Goal: Information Seeking & Learning: Learn about a topic

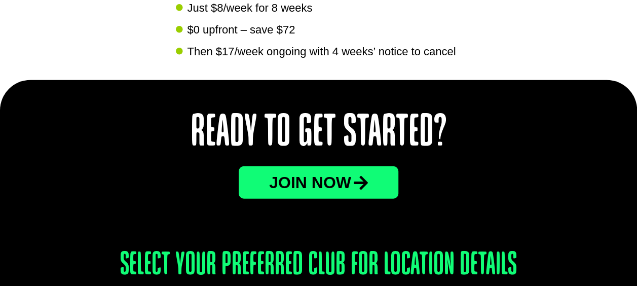
scroll to position [1469, 0]
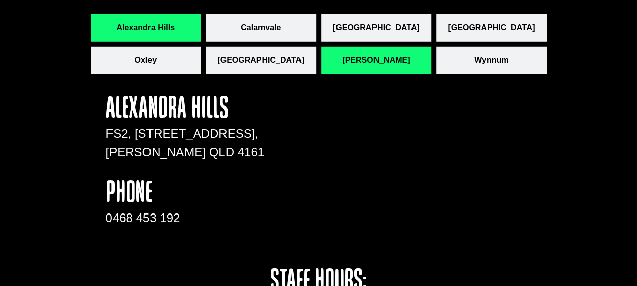
click at [392, 60] on span "[PERSON_NAME]" at bounding box center [376, 60] width 68 height 12
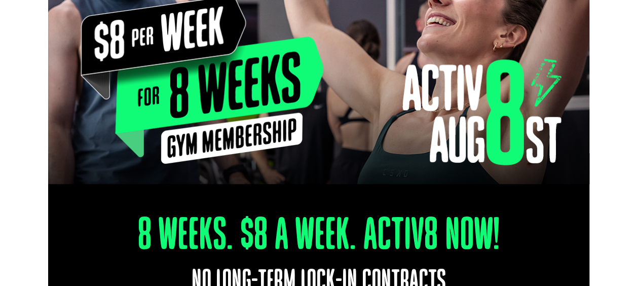
scroll to position [0, 0]
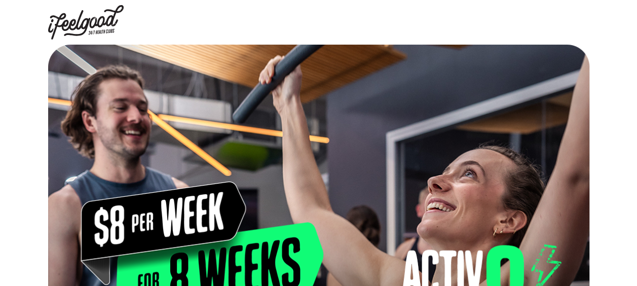
click at [97, 18] on img at bounding box center [86, 22] width 76 height 34
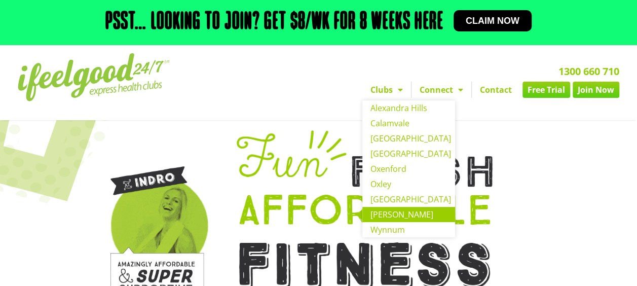
click at [390, 217] on link "[PERSON_NAME]" at bounding box center [408, 214] width 93 height 15
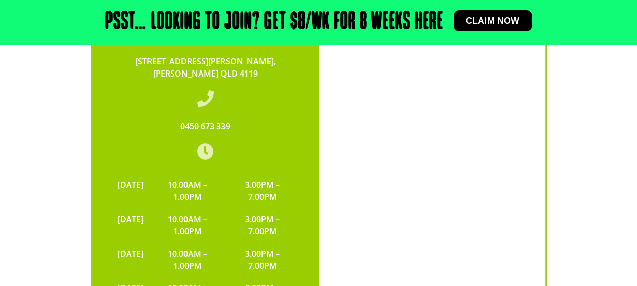
scroll to position [2380, 0]
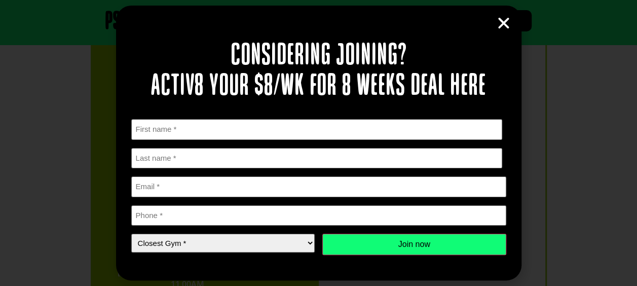
click at [507, 22] on icon "Close" at bounding box center [503, 23] width 15 height 15
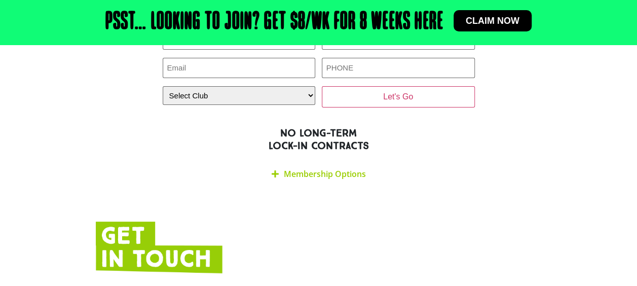
scroll to position [1975, 0]
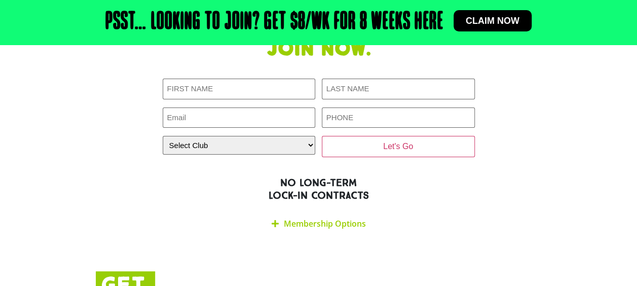
click at [318, 218] on link "Membership Options" at bounding box center [325, 223] width 82 height 11
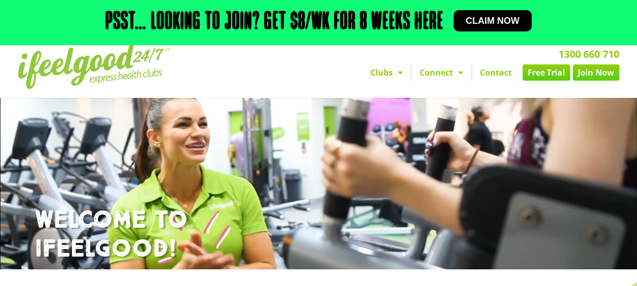
scroll to position [0, 0]
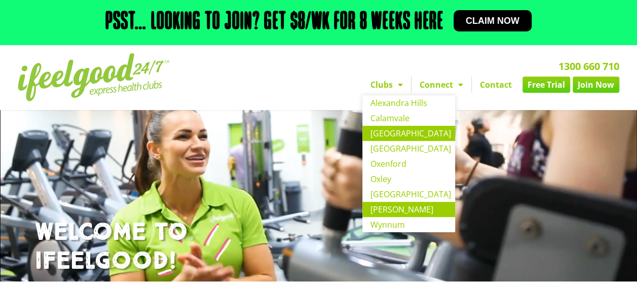
click at [401, 130] on link "Coopers Plains" at bounding box center [408, 133] width 93 height 15
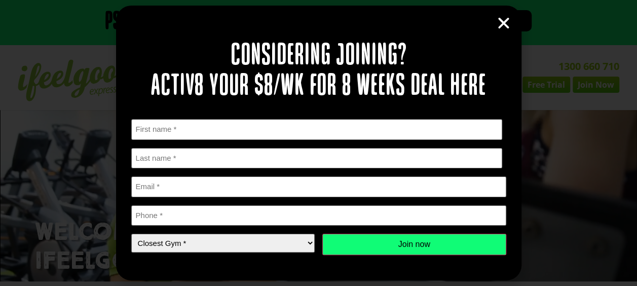
click at [509, 25] on icon "Close" at bounding box center [503, 23] width 15 height 15
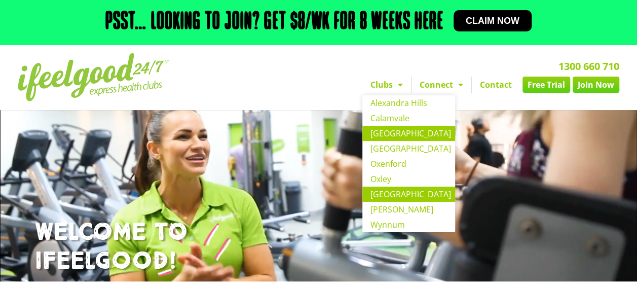
click at [402, 198] on link "[GEOGRAPHIC_DATA]" at bounding box center [408, 193] width 93 height 15
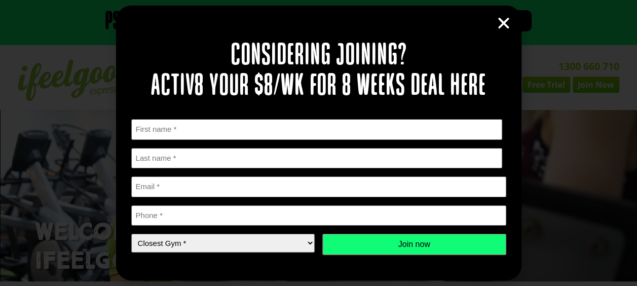
click at [506, 19] on icon "Close" at bounding box center [503, 23] width 15 height 15
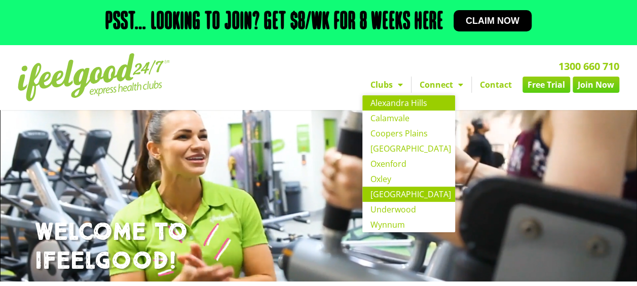
click at [401, 106] on link "Alexandra Hills" at bounding box center [408, 102] width 93 height 15
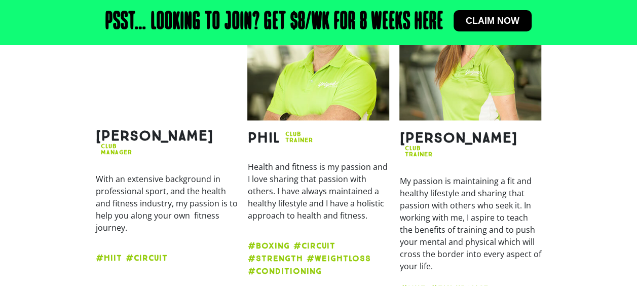
scroll to position [861, 0]
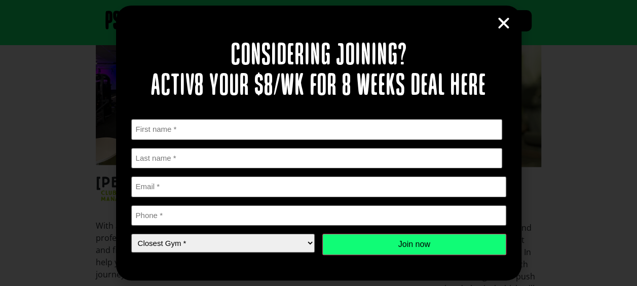
drag, startPoint x: 505, startPoint y: 22, endPoint x: 497, endPoint y: 21, distance: 8.2
click at [505, 22] on icon "Close" at bounding box center [503, 23] width 15 height 15
